Goal: Go to known website: Go to known website

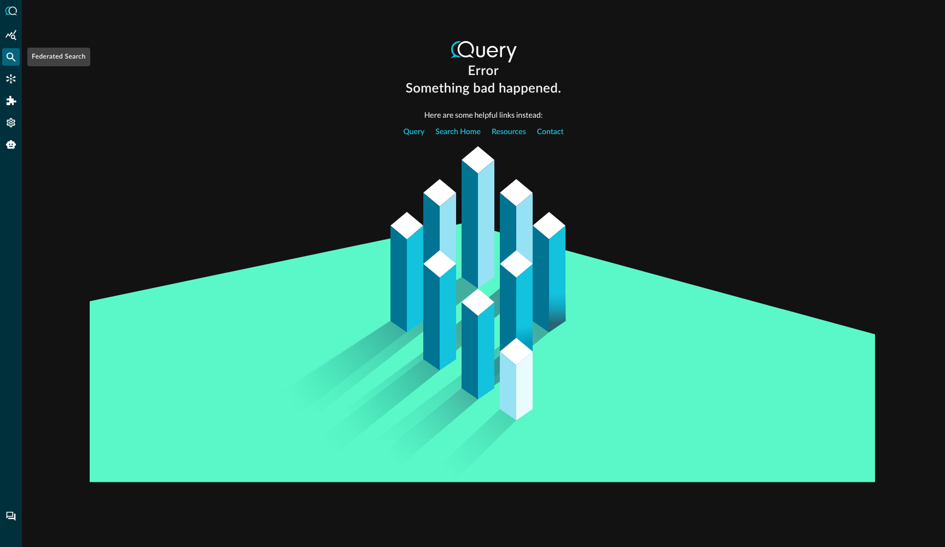
click at [17, 62] on div "Federated Search" at bounding box center [11, 57] width 18 height 18
